Goal: Communication & Community: Answer question/provide support

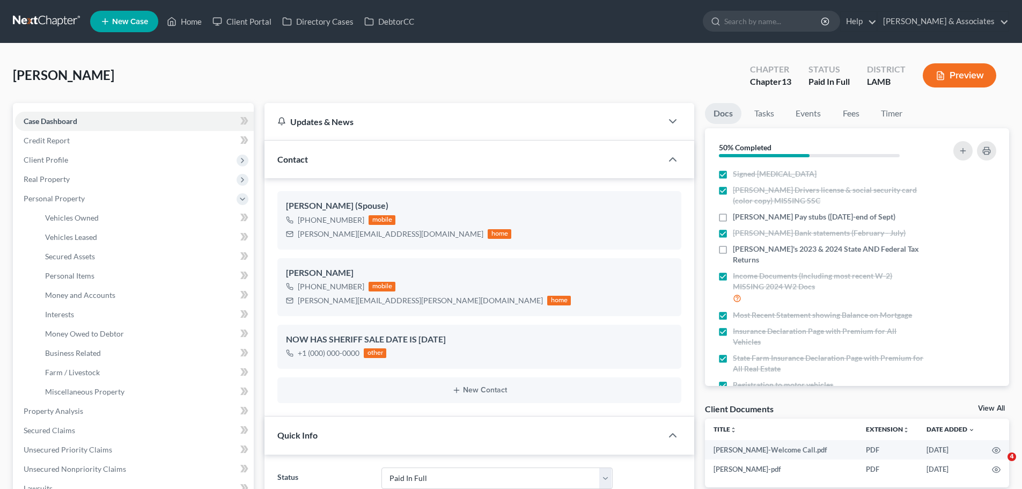
select select "17"
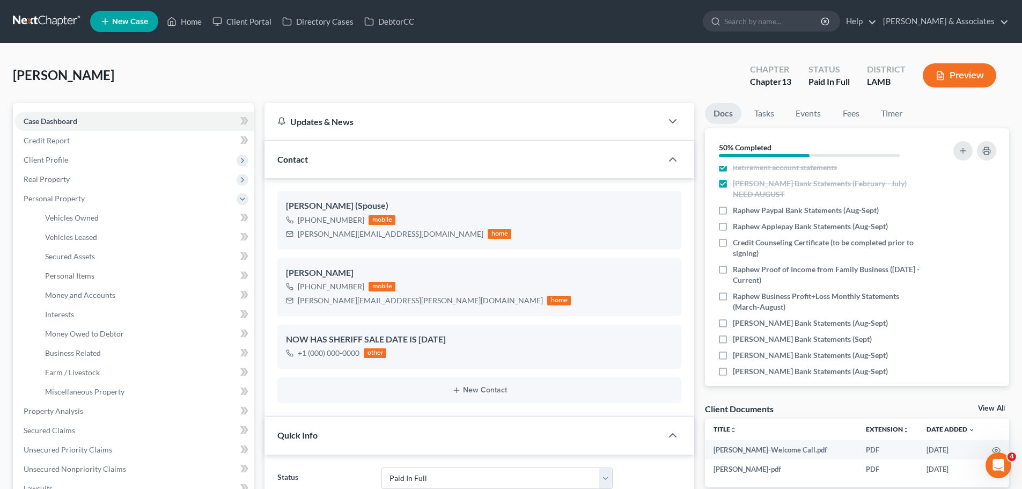
drag, startPoint x: 62, startPoint y: 25, endPoint x: 76, endPoint y: 20, distance: 14.3
click at [62, 25] on link at bounding box center [47, 21] width 69 height 19
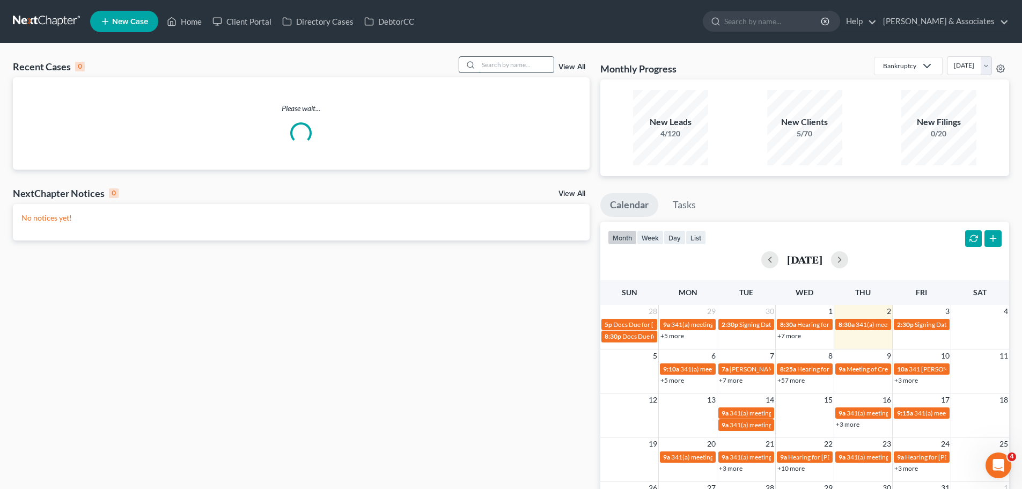
click at [525, 72] on input "search" at bounding box center [516, 65] width 75 height 16
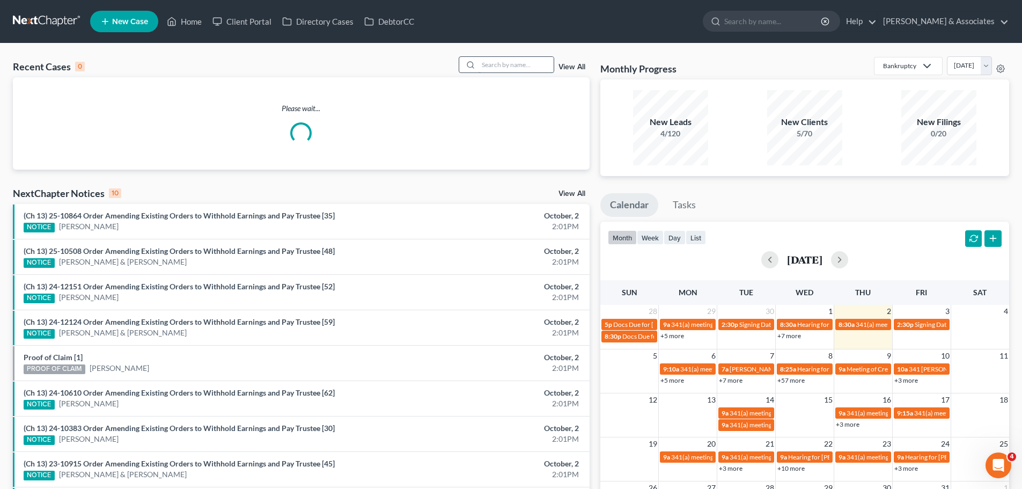
click at [526, 67] on input "search" at bounding box center [516, 65] width 75 height 16
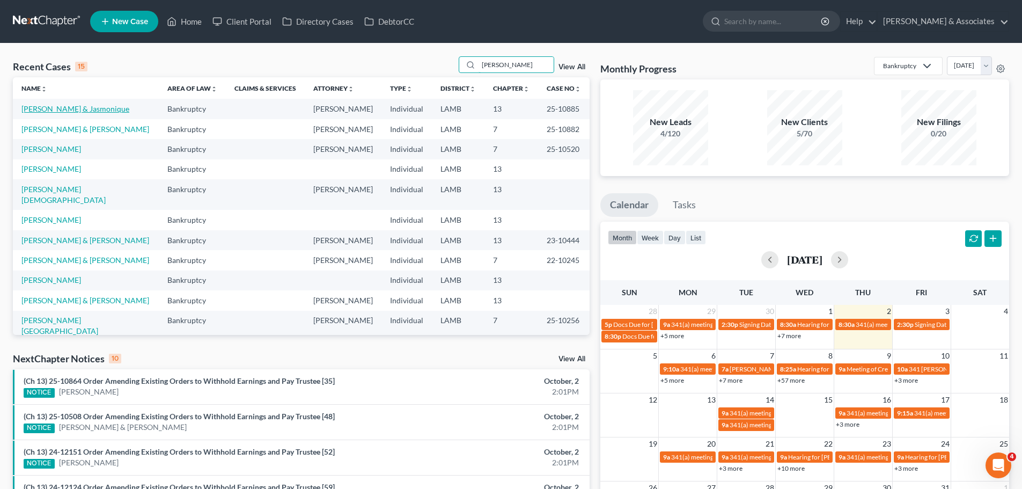
type input "jones"
click at [72, 111] on link "Jones, Wilbert & Jasmonique" at bounding box center [75, 108] width 108 height 9
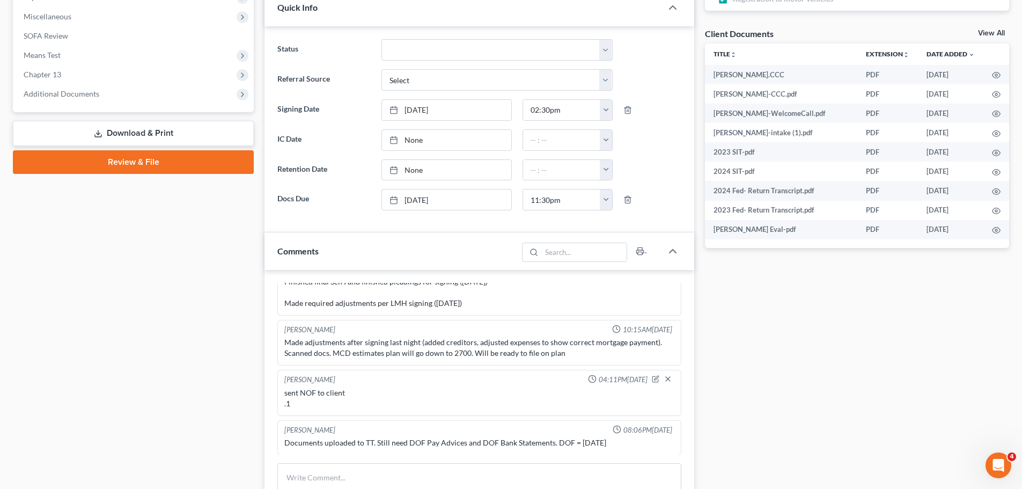
scroll to position [376, 0]
drag, startPoint x: 289, startPoint y: 449, endPoint x: 499, endPoint y: 428, distance: 211.4
click at [499, 428] on div "Tiffany Slaton 08:06PM, 10/01/2025 Documents uploaded to TT. Still need DOF Pay…" at bounding box center [479, 437] width 404 height 35
click at [422, 442] on div "Documents uploaded to TT. Still need DOF Pay Advices and DOF Bank Statements. D…" at bounding box center [479, 442] width 390 height 11
drag, startPoint x: 352, startPoint y: 390, endPoint x: 267, endPoint y: 390, distance: 85.3
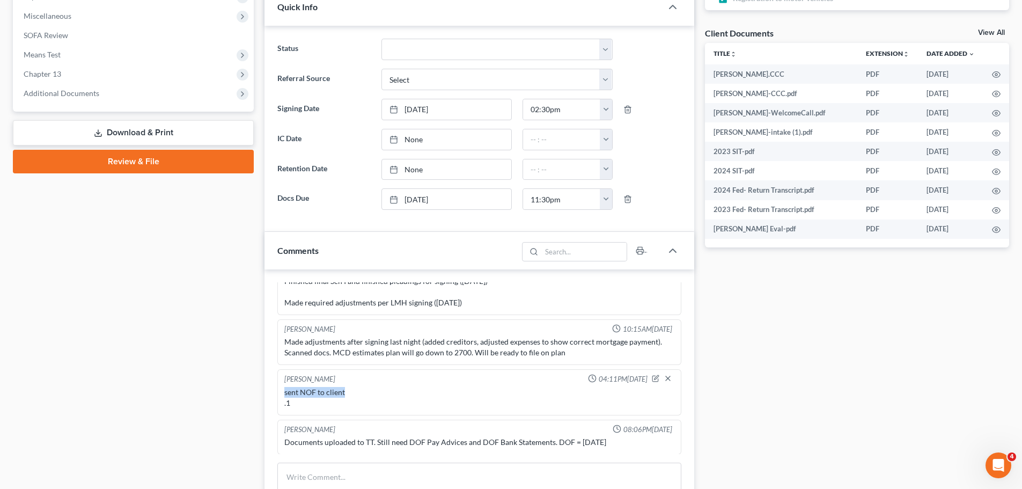
click at [267, 390] on div "Richard Prunick 01:20PM, 09/02/2025 Did eval with Wilbert, He's gonna retain wi…" at bounding box center [480, 407] width 430 height 277
click at [317, 386] on div "sent NOF to client .1" at bounding box center [479, 398] width 394 height 26
click at [314, 391] on div "sent NOF to client .1" at bounding box center [479, 397] width 390 height 21
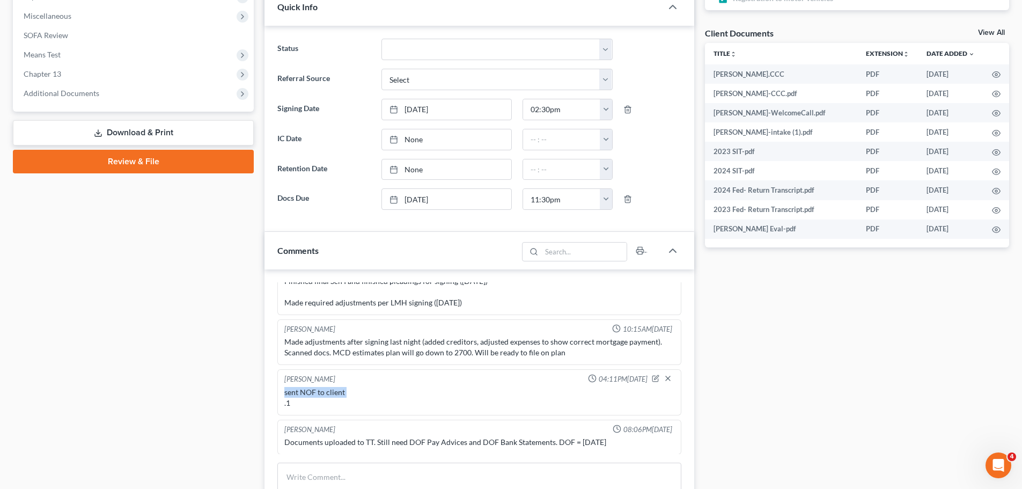
click at [314, 391] on div "sent NOF to client .1" at bounding box center [479, 397] width 390 height 21
click at [310, 394] on div "sent NOF to client .1" at bounding box center [479, 397] width 390 height 21
click at [303, 392] on div "sent NOF to client .1" at bounding box center [479, 397] width 390 height 21
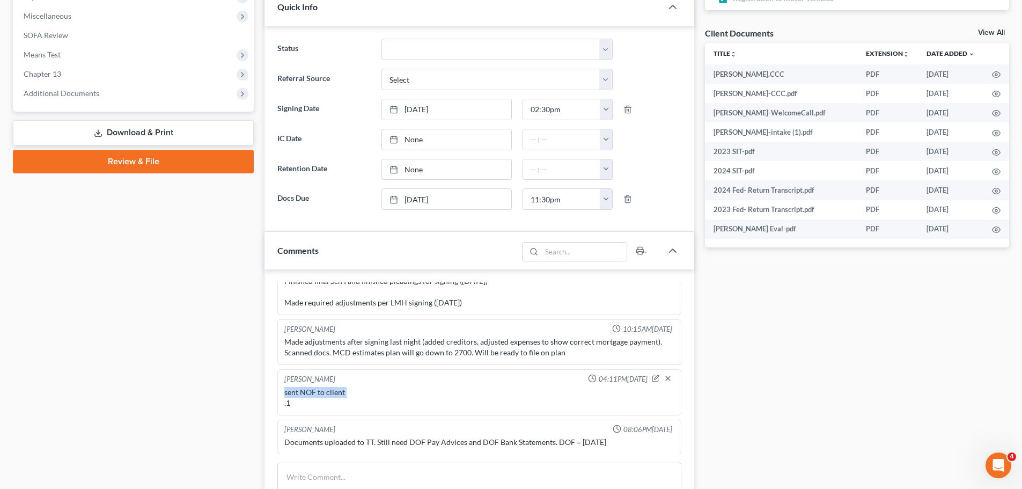
click at [299, 392] on div "sent NOF to client .1" at bounding box center [479, 397] width 390 height 21
click at [298, 392] on div "sent NOF to client .1" at bounding box center [479, 397] width 390 height 21
click at [282, 395] on div "Christina Diment 04:11PM, 10/01/2025 sent NOF to client .1" at bounding box center [479, 392] width 404 height 46
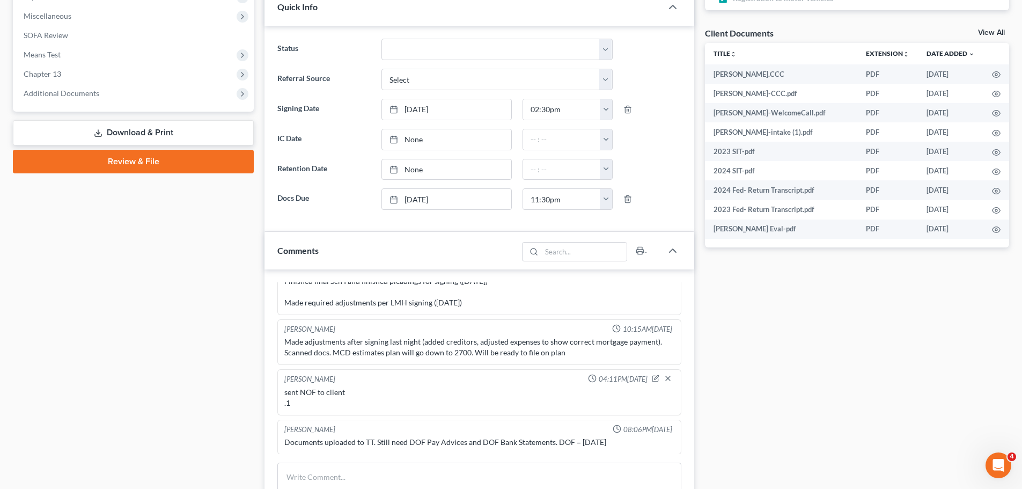
click at [284, 393] on div "sent NOF to client .1" at bounding box center [479, 397] width 390 height 21
drag, startPoint x: 295, startPoint y: 400, endPoint x: 281, endPoint y: 392, distance: 16.4
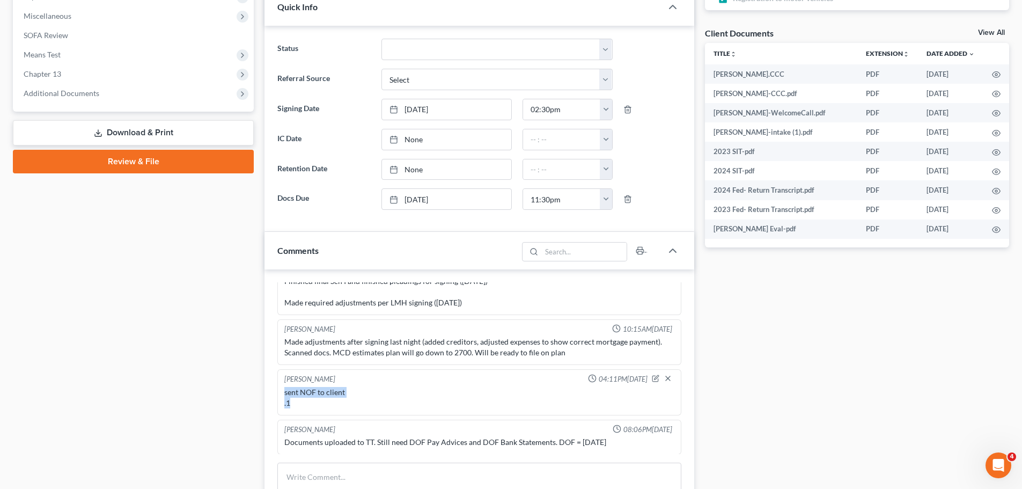
click at [281, 392] on div "Christina Diment 04:11PM, 10/01/2025 sent NOF to client .1" at bounding box center [479, 392] width 404 height 46
click at [292, 394] on div "sent NOF to client .1" at bounding box center [479, 397] width 390 height 21
drag, startPoint x: 291, startPoint y: 401, endPoint x: 284, endPoint y: 393, distance: 10.7
click at [284, 393] on div "sent NOF to client .1" at bounding box center [479, 397] width 390 height 21
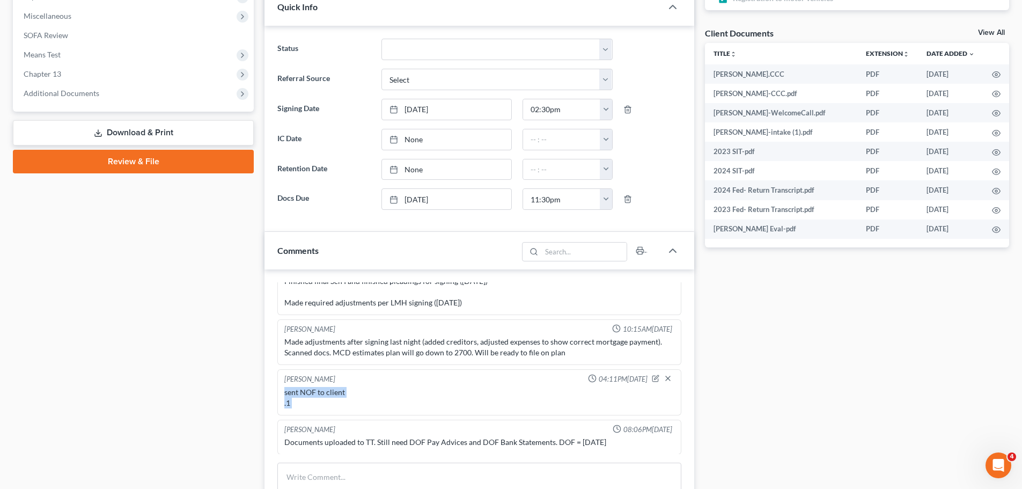
drag, startPoint x: 284, startPoint y: 393, endPoint x: 291, endPoint y: 406, distance: 15.1
click at [291, 406] on div "sent NOF to client .1" at bounding box center [479, 397] width 390 height 21
drag, startPoint x: 291, startPoint y: 406, endPoint x: 284, endPoint y: 393, distance: 15.1
click at [284, 393] on div "sent NOF to client .1" at bounding box center [479, 397] width 390 height 21
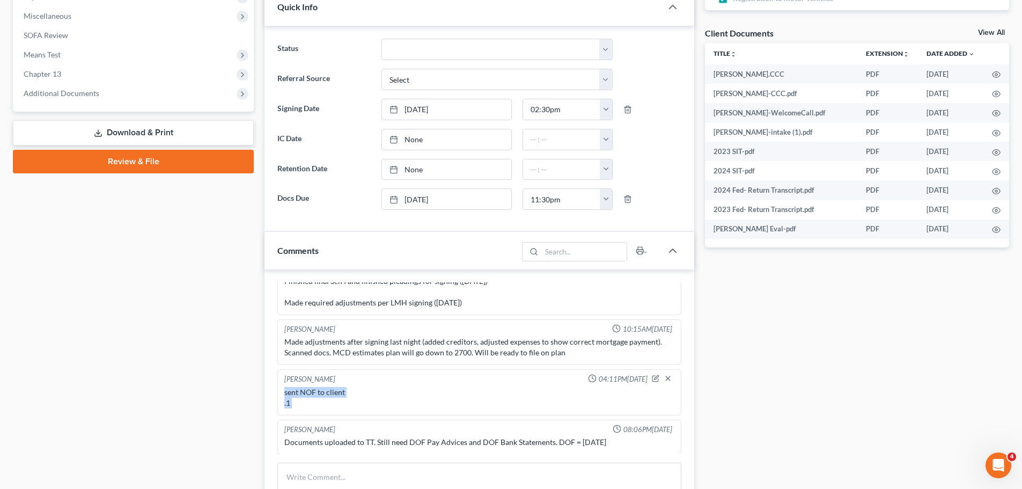
click at [284, 393] on div "sent NOF to client .1" at bounding box center [479, 397] width 390 height 21
click at [287, 407] on div "sent NOF to client .1" at bounding box center [479, 397] width 390 height 21
drag, startPoint x: 291, startPoint y: 404, endPoint x: 272, endPoint y: 370, distance: 39.2
click at [272, 370] on div "Richard Prunick 01:20PM, 09/02/2025 Did eval with Wilbert, He's gonna retain wi…" at bounding box center [480, 407] width 430 height 277
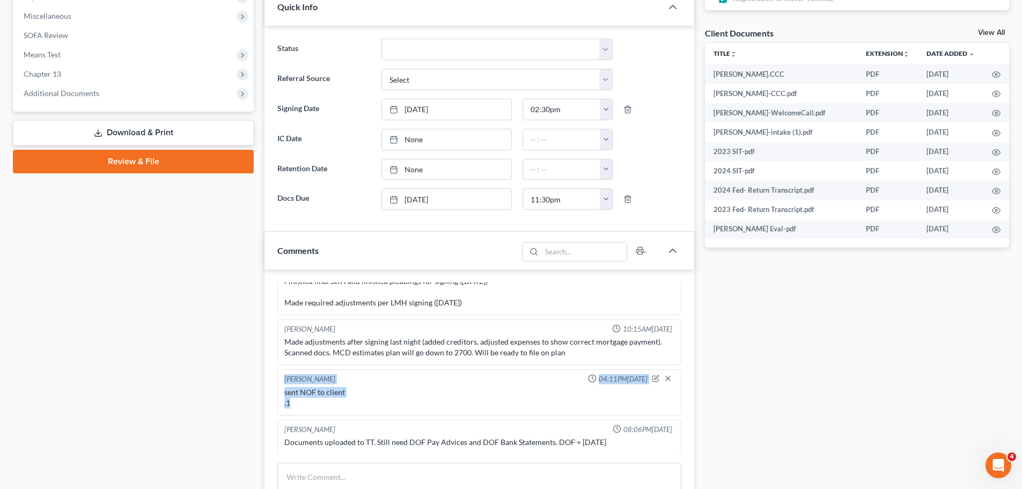
click at [285, 392] on div "sent NOF to client .1" at bounding box center [479, 397] width 390 height 21
drag, startPoint x: 282, startPoint y: 379, endPoint x: 294, endPoint y: 415, distance: 37.2
click at [294, 415] on div "Christina Diment 04:11PM, 10/01/2025 sent NOF to client .1" at bounding box center [479, 392] width 404 height 46
click at [294, 411] on div "Christina Diment 04:11PM, 10/01/2025 sent NOF to client .1" at bounding box center [479, 392] width 404 height 46
drag, startPoint x: 292, startPoint y: 401, endPoint x: 284, endPoint y: 366, distance: 35.3
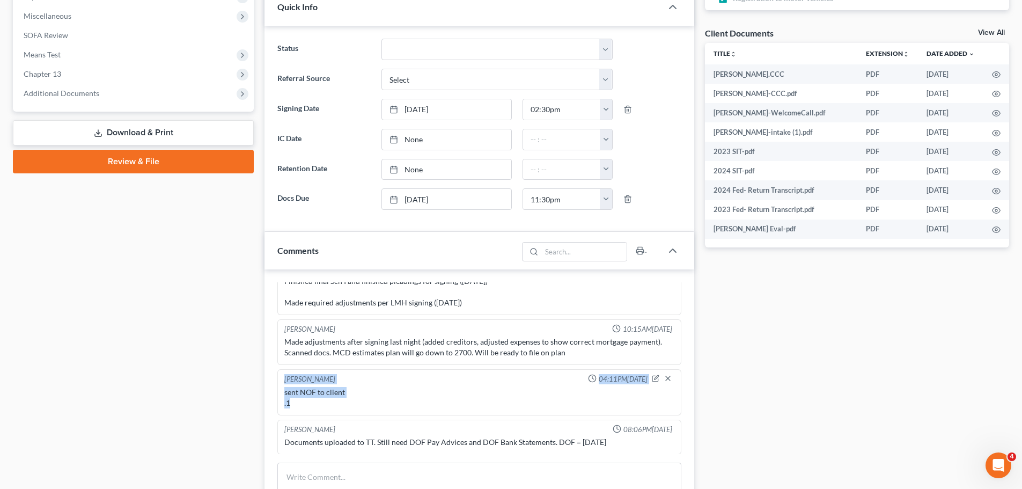
click at [287, 382] on div "[PERSON_NAME]" at bounding box center [309, 379] width 51 height 11
drag, startPoint x: 284, startPoint y: 384, endPoint x: 288, endPoint y: 407, distance: 23.4
click at [288, 407] on div "Christina Diment 04:11PM, 10/01/2025 sent NOF to client .1" at bounding box center [479, 392] width 404 height 46
click at [290, 408] on div "sent NOF to client .1" at bounding box center [479, 397] width 390 height 21
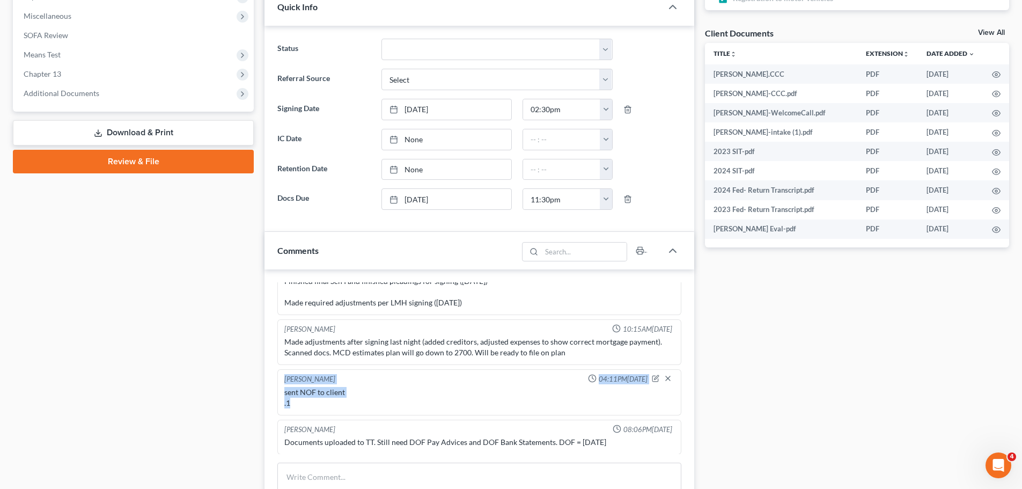
drag, startPoint x: 291, startPoint y: 405, endPoint x: 282, endPoint y: 371, distance: 34.5
click at [282, 371] on div "Christina Diment 04:11PM, 10/01/2025 sent NOF to client .1" at bounding box center [479, 392] width 404 height 46
click at [324, 433] on div "[PERSON_NAME]" at bounding box center [309, 429] width 51 height 10
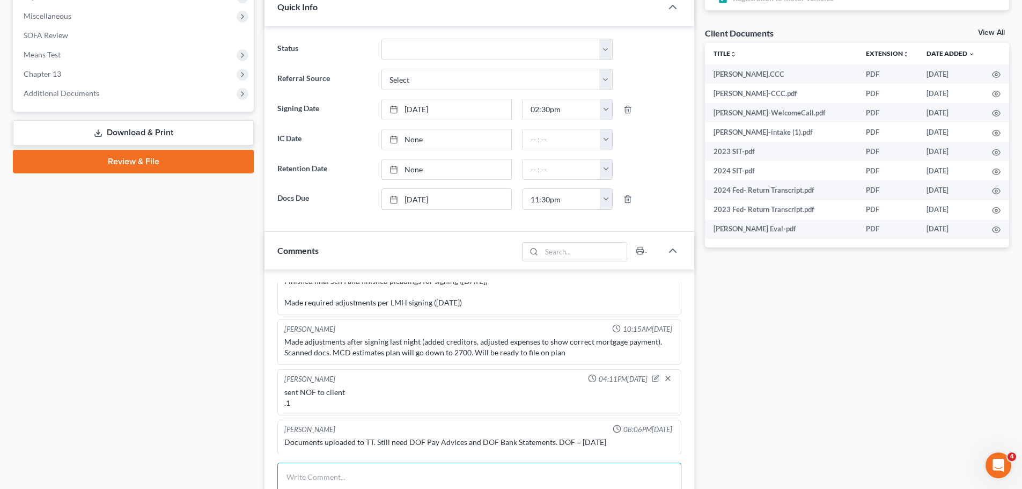
click at [357, 476] on textarea at bounding box center [479, 483] width 404 height 40
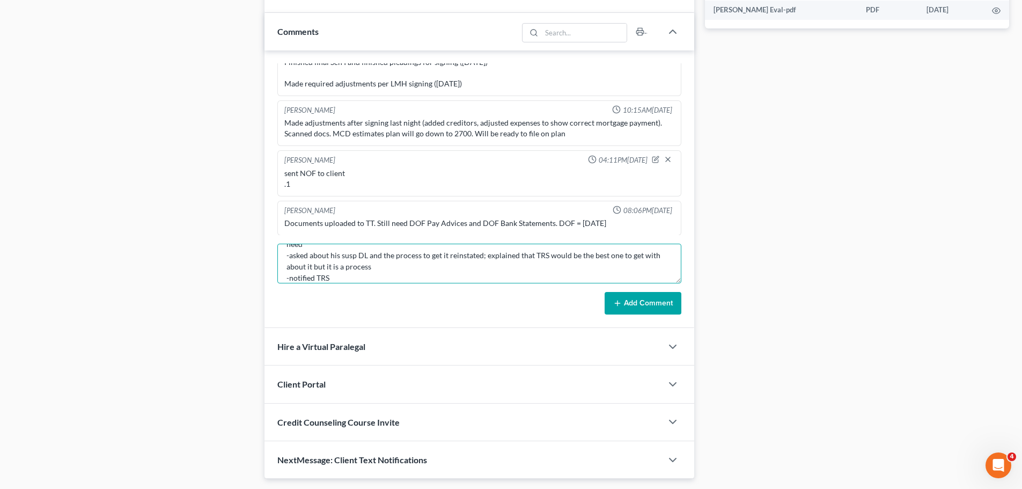
scroll to position [48, 0]
type textarea "call from client -asking about what is needed for the garn; told him I already …"
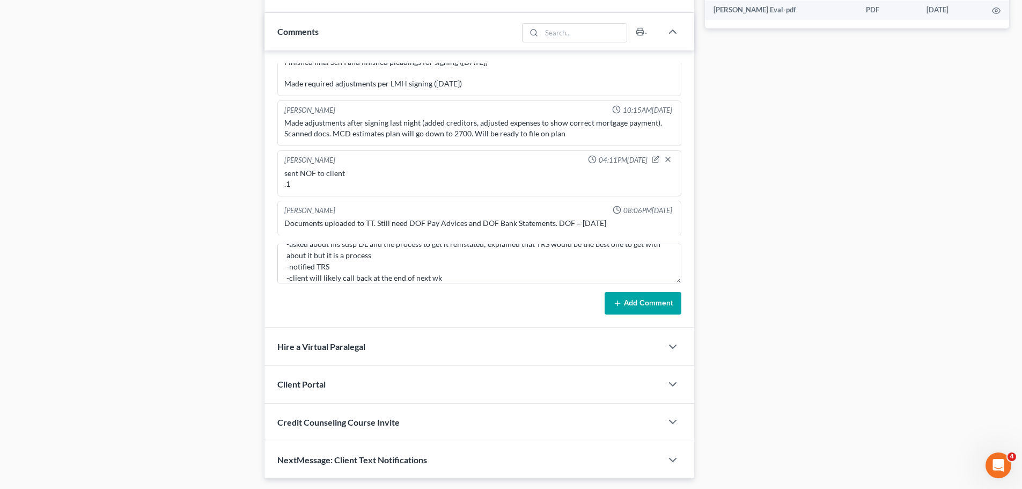
click at [669, 298] on button "Add Comment" at bounding box center [643, 303] width 77 height 23
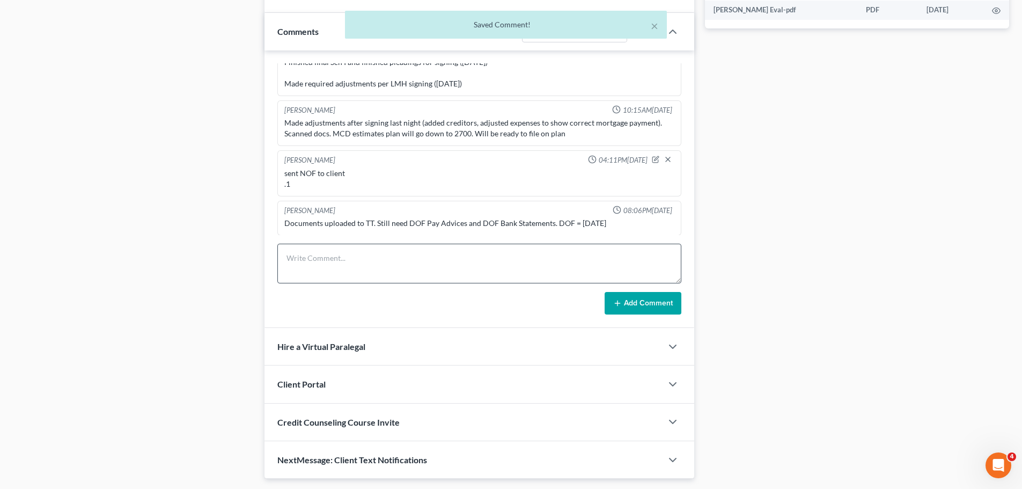
scroll to position [1727, 0]
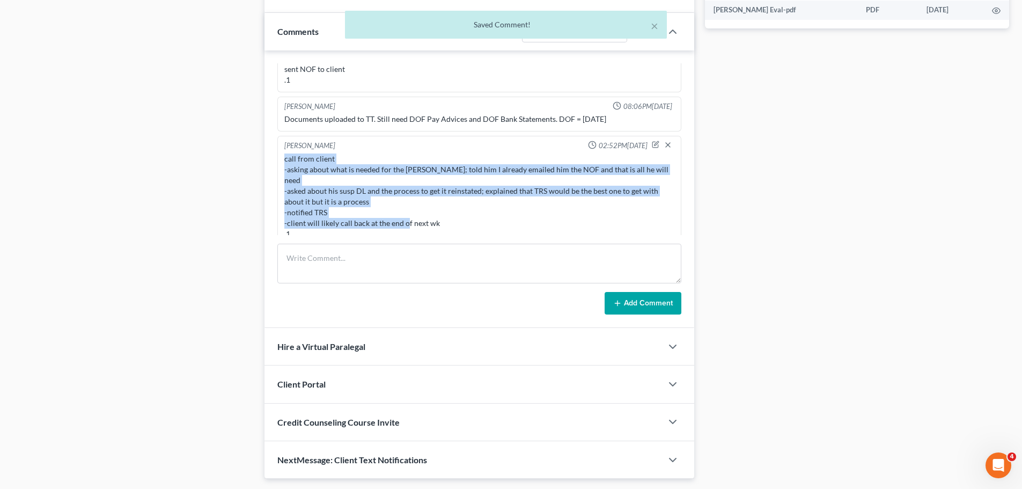
drag, startPoint x: 460, startPoint y: 212, endPoint x: 285, endPoint y: 156, distance: 183.9
click at [285, 156] on div "call from client -asking about what is needed for the garn; told him I already …" at bounding box center [479, 196] width 390 height 86
click at [471, 157] on div "call from client -asking about what is needed for the garn; told him I already …" at bounding box center [479, 196] width 390 height 86
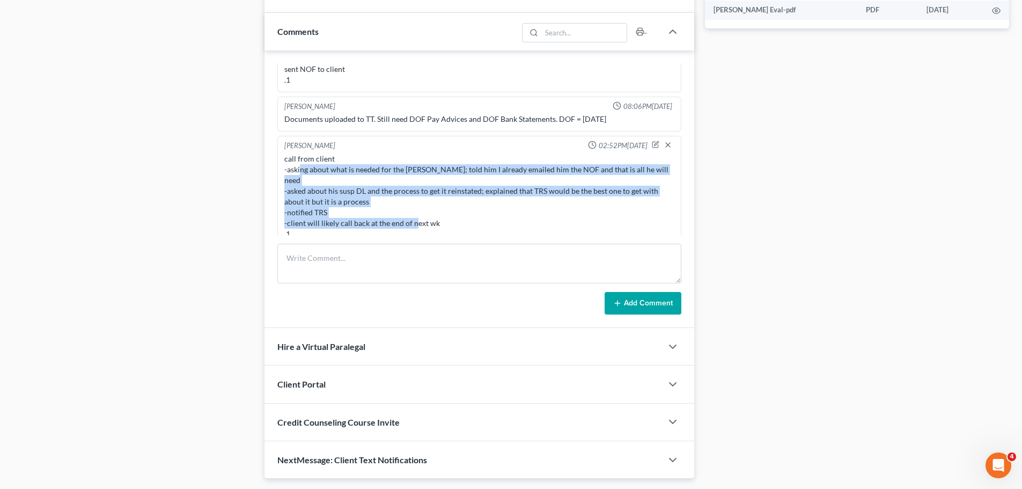
drag, startPoint x: 466, startPoint y: 220, endPoint x: 300, endPoint y: 173, distance: 171.9
click at [300, 173] on div "call from client -asking about what is needed for the garn; told him I already …" at bounding box center [479, 196] width 390 height 86
drag, startPoint x: 322, startPoint y: 178, endPoint x: 356, endPoint y: 188, distance: 35.3
click at [323, 178] on div "call from client -asking about what is needed for the garn; told him I already …" at bounding box center [479, 196] width 390 height 86
click at [432, 209] on div "call from client -asking about what is needed for the garn; told him I already …" at bounding box center [479, 196] width 390 height 86
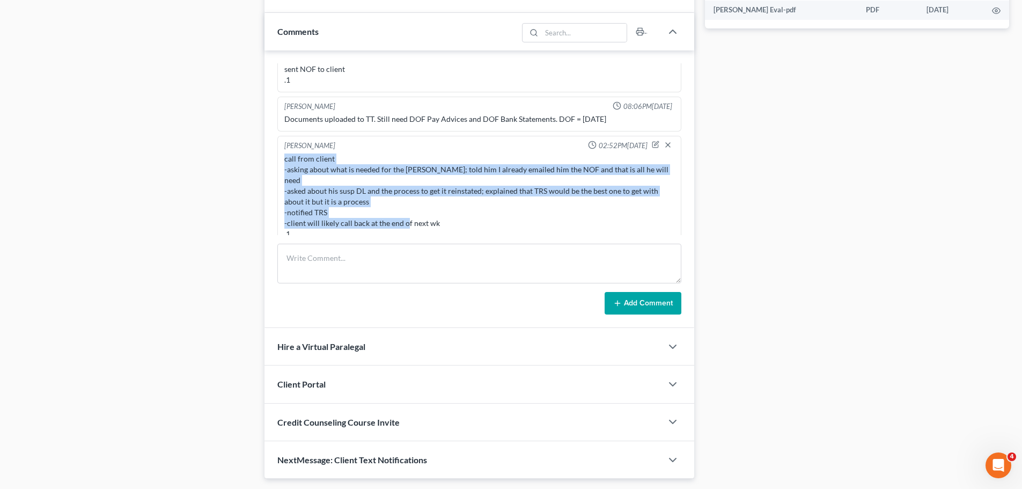
drag, startPoint x: 457, startPoint y: 213, endPoint x: 276, endPoint y: 162, distance: 187.9
click at [276, 162] on div "Richard Prunick 01:20PM, 09/02/2025 Did eval with Wilbert, He's gonna retain wi…" at bounding box center [480, 188] width 430 height 277
copy div "call from client -asking about what is needed for the garn; told him I already …"
click at [407, 208] on div "call from client -asking about what is needed for the garn; told him I already …" at bounding box center [479, 196] width 390 height 86
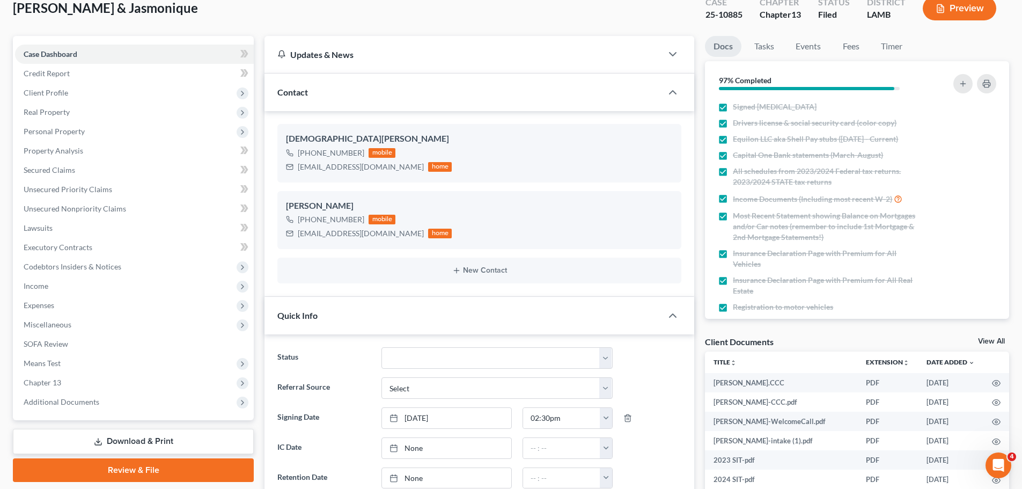
scroll to position [0, 0]
